Goal: Task Accomplishment & Management: Complete application form

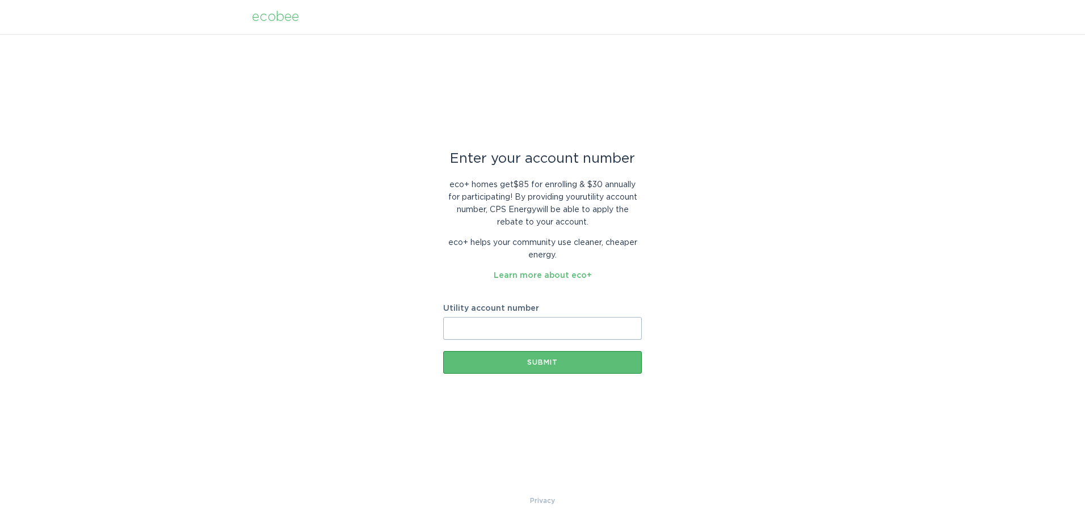
click at [502, 320] on input "Utility account number" at bounding box center [542, 328] width 199 height 23
paste input "300-0248-603"
type input "300-0248-603"
click at [544, 360] on div "Submit" at bounding box center [542, 362] width 187 height 7
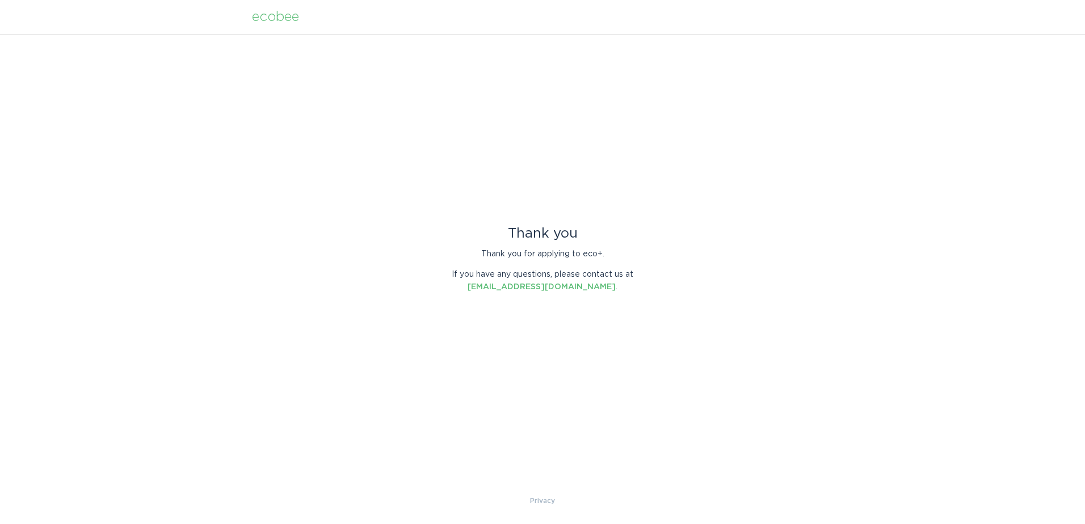
click at [272, 19] on div "ecobee" at bounding box center [275, 17] width 47 height 12
drag, startPoint x: 283, startPoint y: 19, endPoint x: 293, endPoint y: 23, distance: 11.2
click at [283, 19] on div "ecobee" at bounding box center [275, 17] width 47 height 12
